Goal: Task Accomplishment & Management: Use online tool/utility

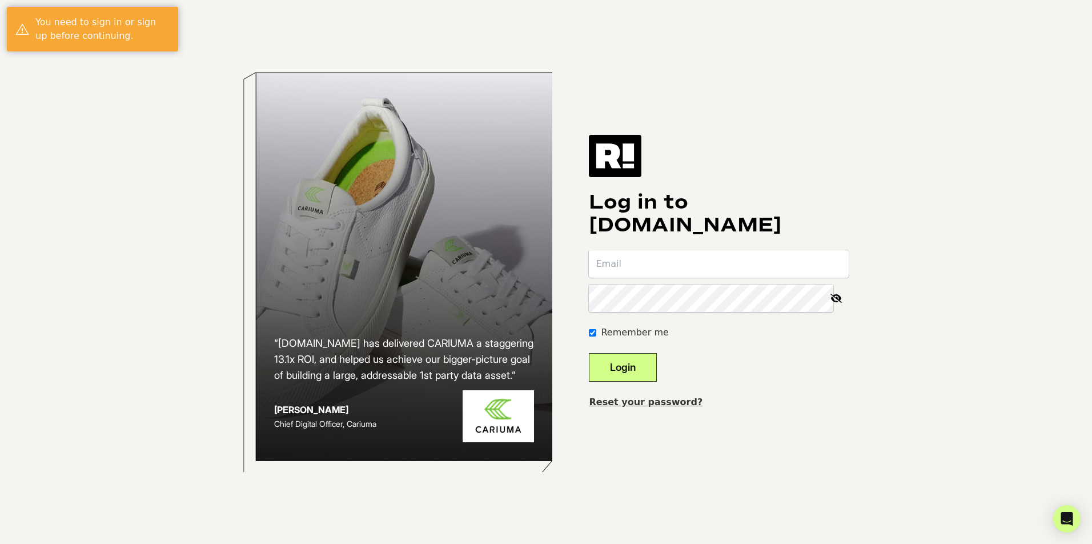
type input "[EMAIL_ADDRESS][DOMAIN_NAME]"
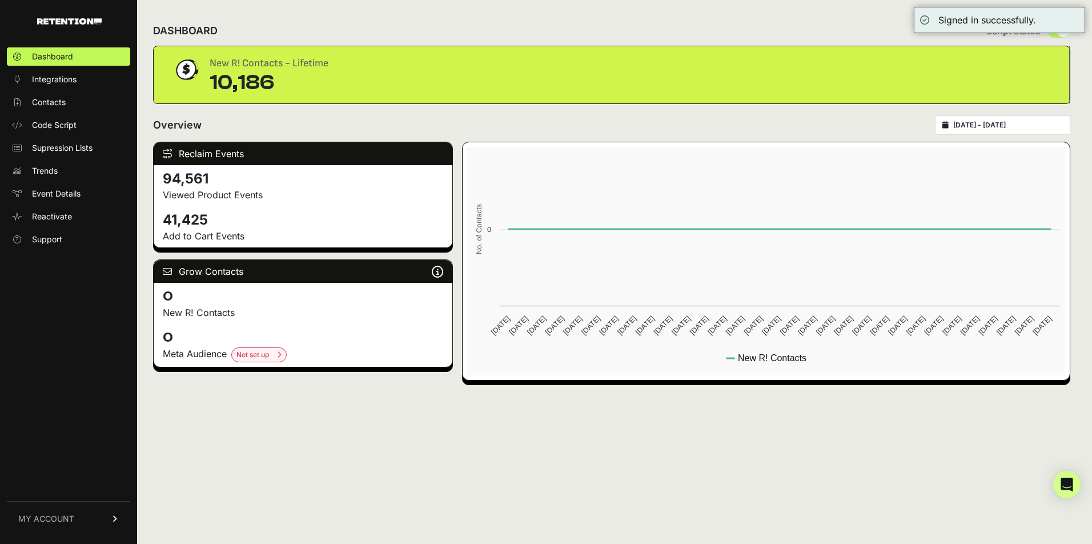
click at [229, 59] on div "New R! Contacts - Lifetime" at bounding box center [269, 63] width 119 height 16
drag, startPoint x: 229, startPoint y: 59, endPoint x: 309, endPoint y: 67, distance: 80.9
click at [309, 67] on div "New R! Contacts - Lifetime" at bounding box center [269, 63] width 119 height 16
drag, startPoint x: 309, startPoint y: 67, endPoint x: 226, endPoint y: 52, distance: 85.3
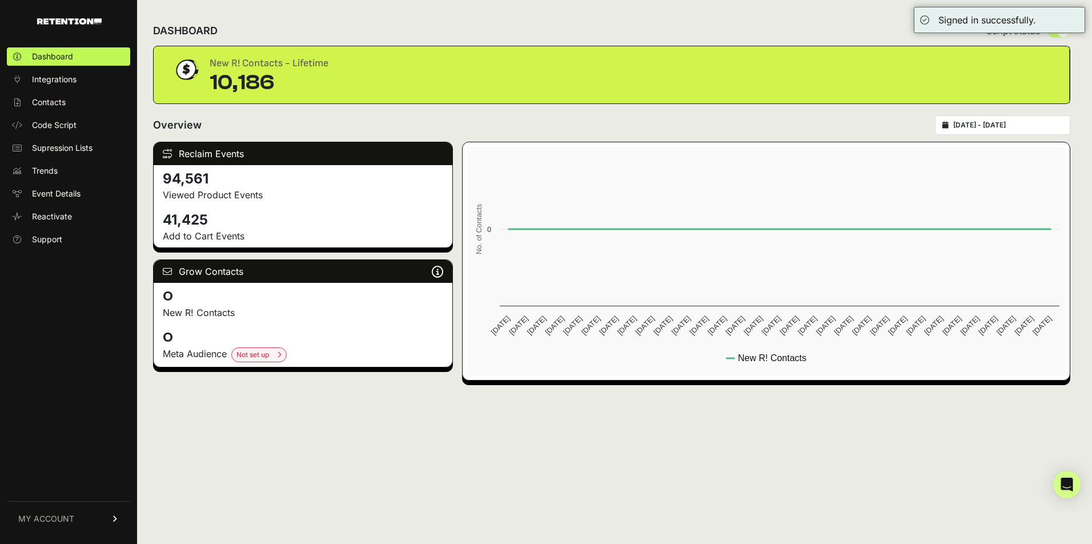
click at [226, 52] on div "New R! Contacts - Lifetime 10,186" at bounding box center [612, 74] width 916 height 57
click at [85, 100] on link "Contacts" at bounding box center [68, 102] width 123 height 18
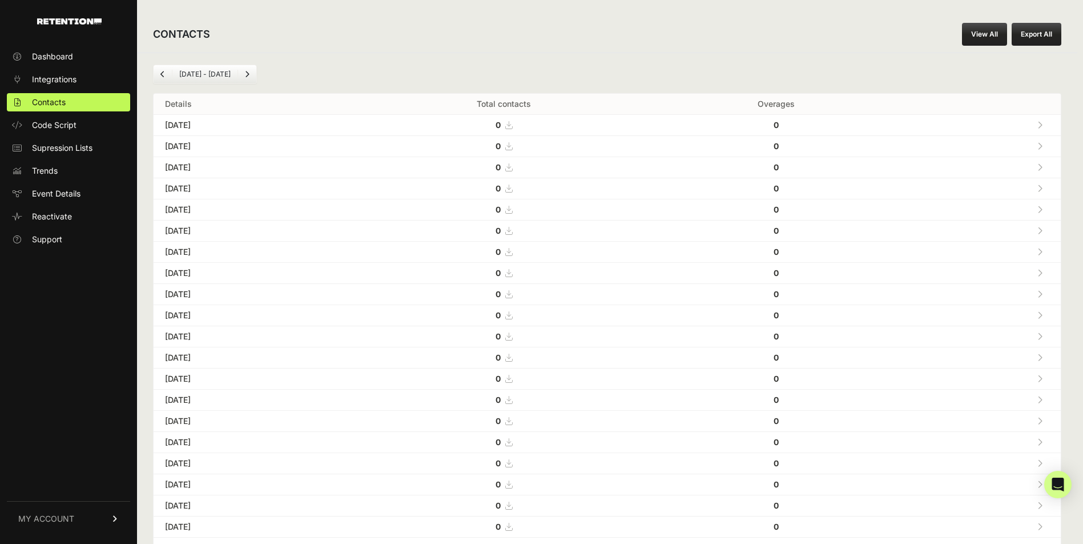
click at [162, 75] on icon "Previous" at bounding box center [162, 74] width 5 height 7
click at [242, 73] on link "Next" at bounding box center [247, 74] width 18 height 18
click at [39, 60] on span "Dashboard" at bounding box center [52, 56] width 41 height 11
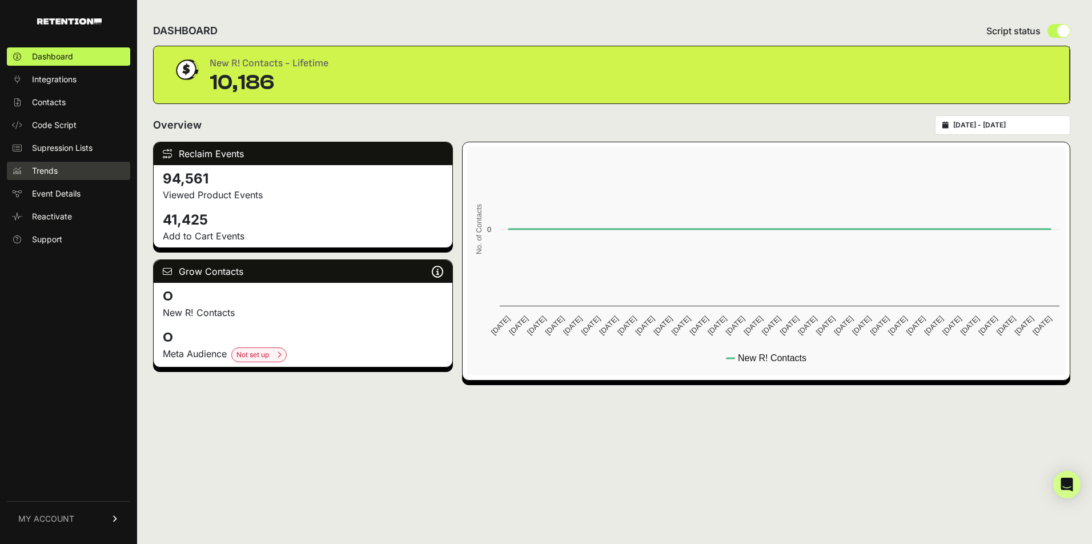
click at [68, 169] on link "Trends" at bounding box center [68, 171] width 123 height 18
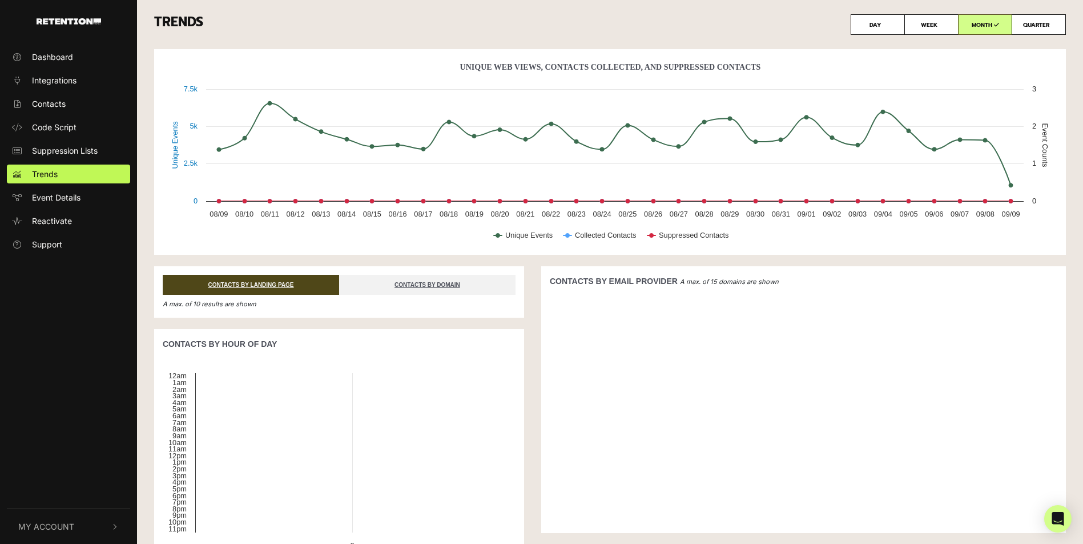
click at [1029, 22] on label "QUARTER" at bounding box center [1039, 24] width 54 height 21
radio input "true"
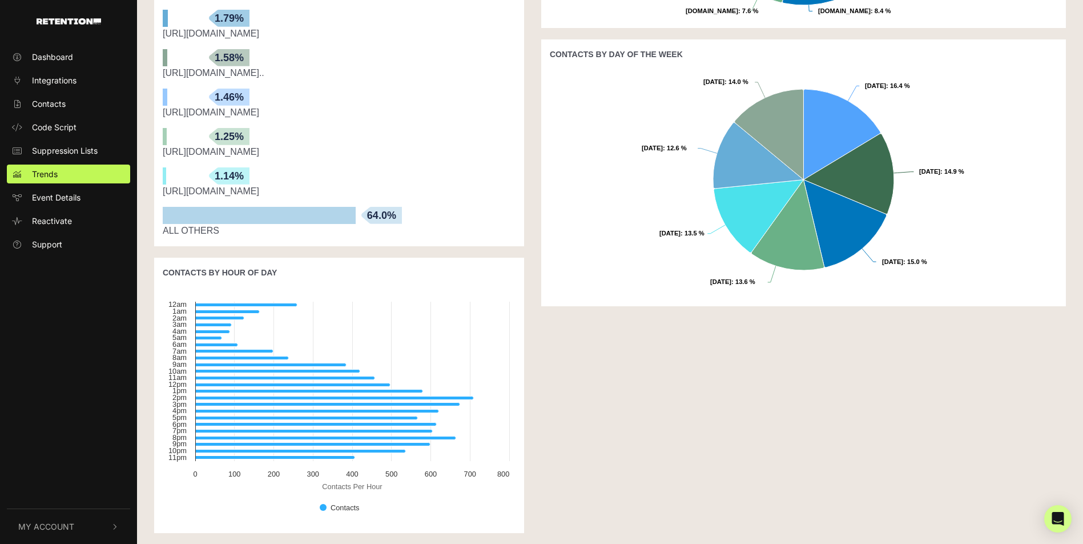
scroll to position [505, 0]
click at [74, 130] on span "Code Script" at bounding box center [54, 127] width 45 height 12
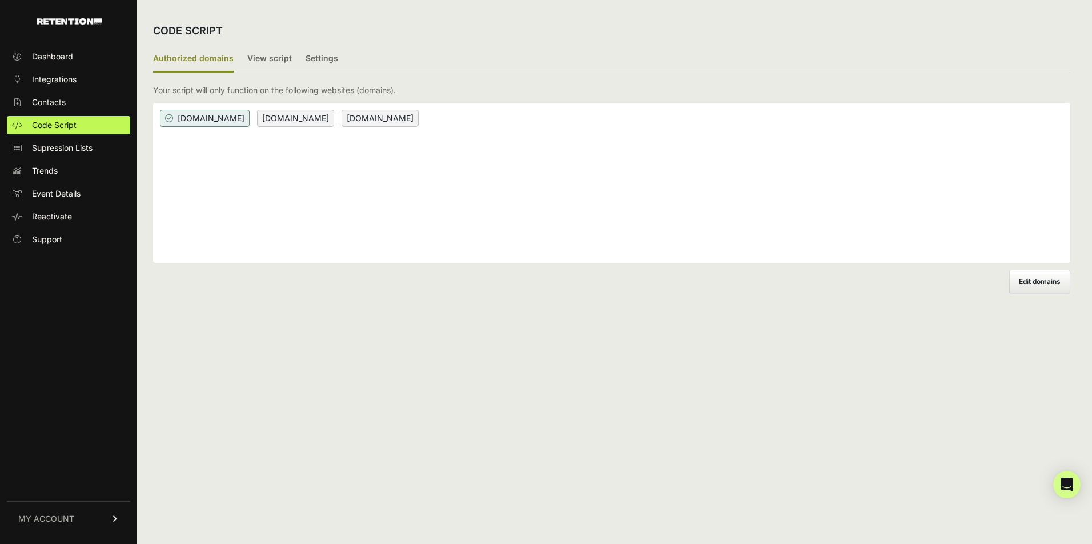
click at [243, 56] on ul "Authorized domains View script Settings" at bounding box center [611, 59] width 917 height 27
click at [247, 58] on label "View script" at bounding box center [269, 59] width 45 height 27
click at [0, 0] on input "View script" at bounding box center [0, 0] width 0 height 0
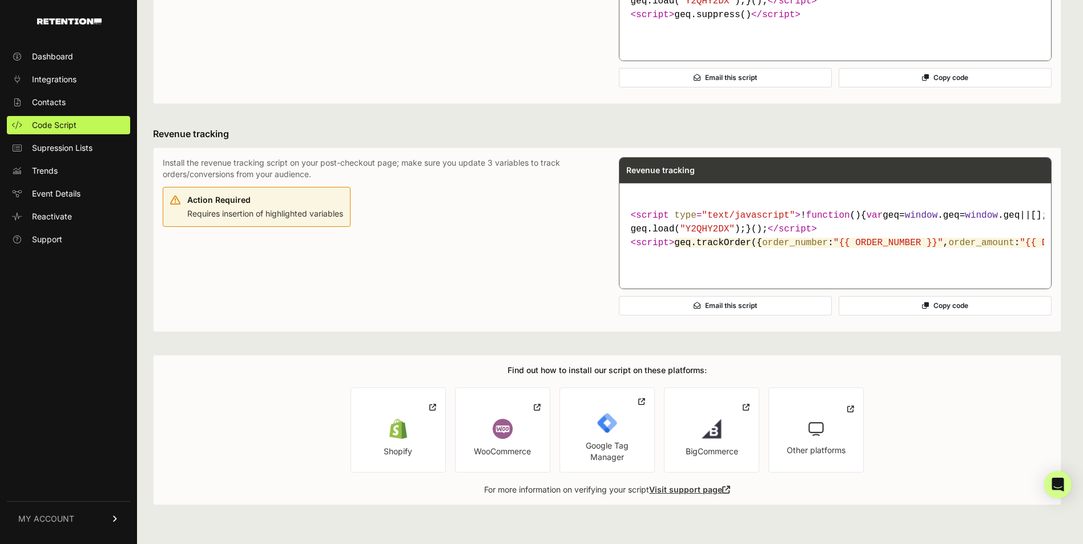
scroll to position [605, 0]
